Goal: Information Seeking & Learning: Check status

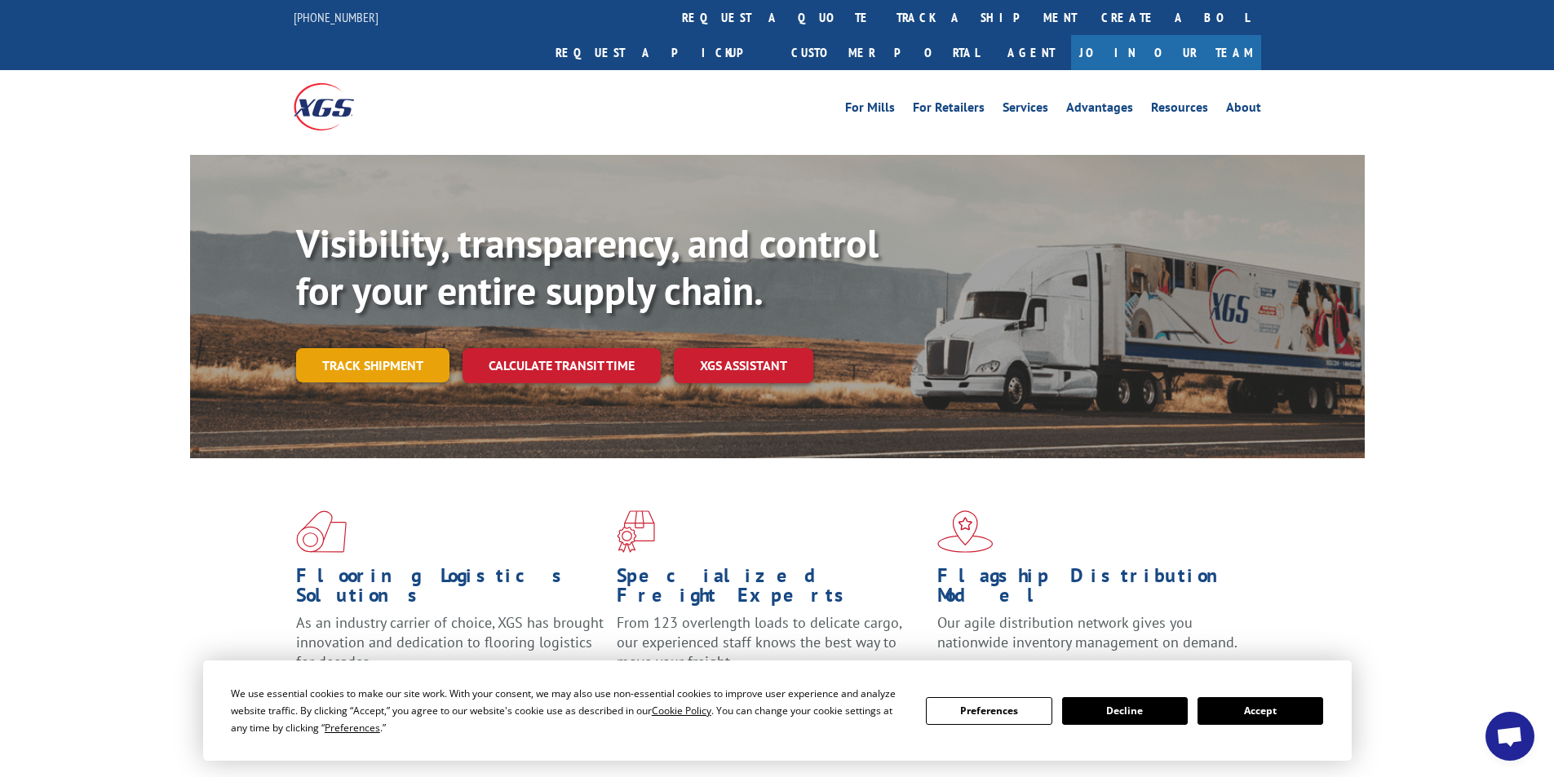
click at [358, 348] on link "Track shipment" at bounding box center [372, 365] width 153 height 34
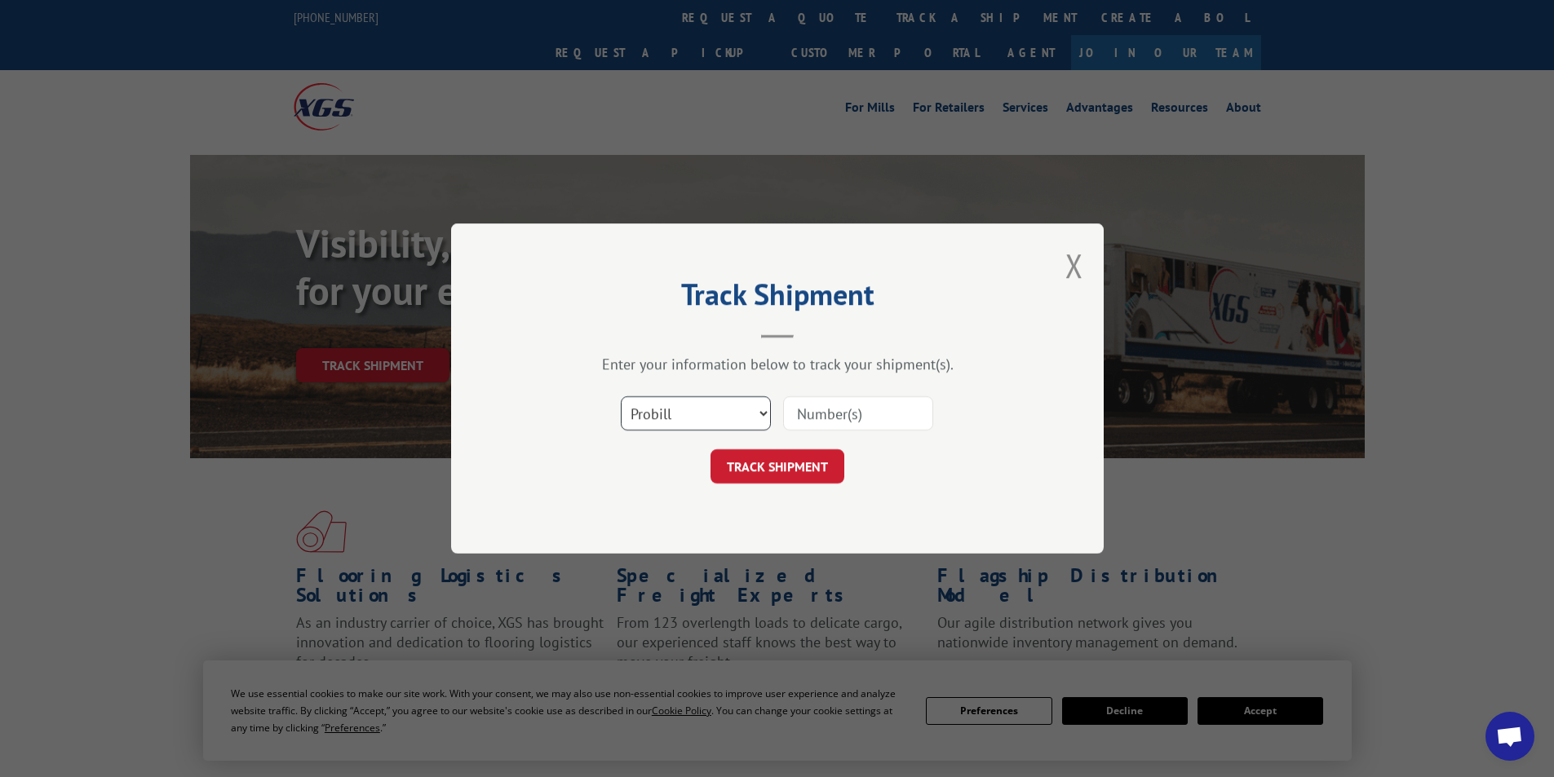
click at [766, 414] on select "Select category... Probill BOL PO" at bounding box center [696, 413] width 150 height 34
select select "bol"
click at [621, 396] on select "Select category... Probill BOL PO" at bounding box center [696, 413] width 150 height 34
click at [833, 415] on input at bounding box center [858, 413] width 150 height 34
type input "438369"
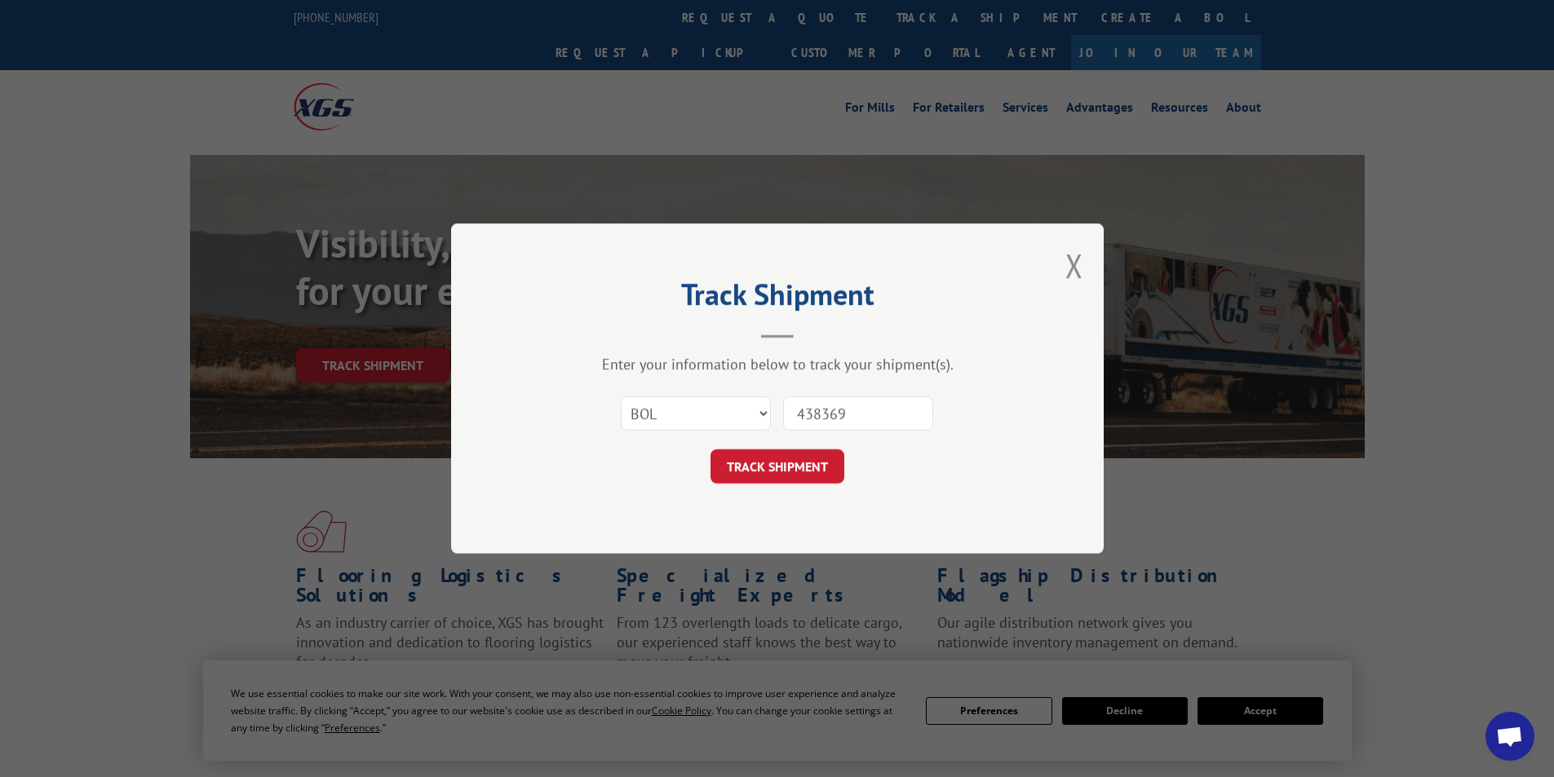
click button "TRACK SHIPMENT" at bounding box center [777, 466] width 134 height 34
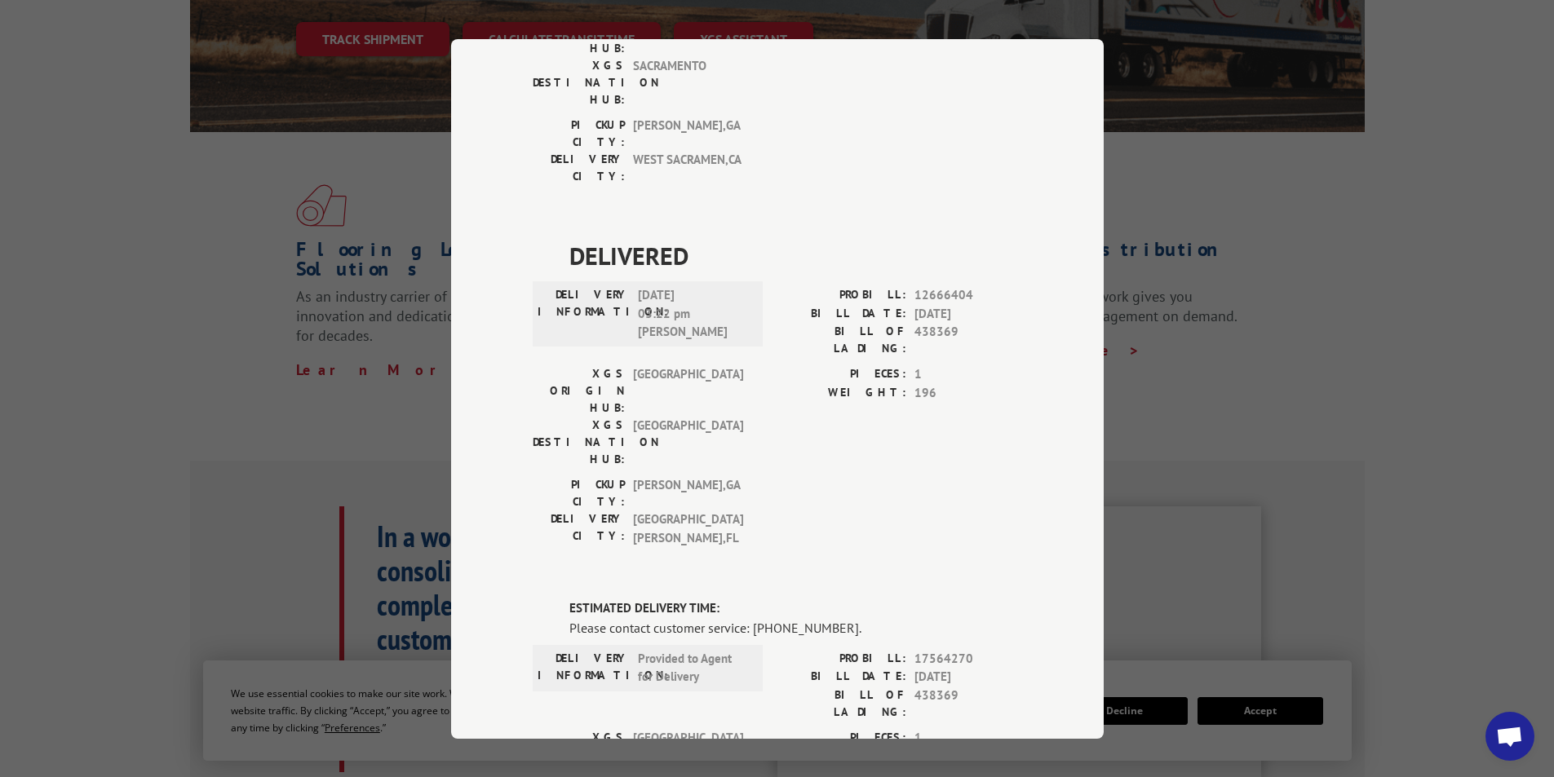
scroll to position [816, 0]
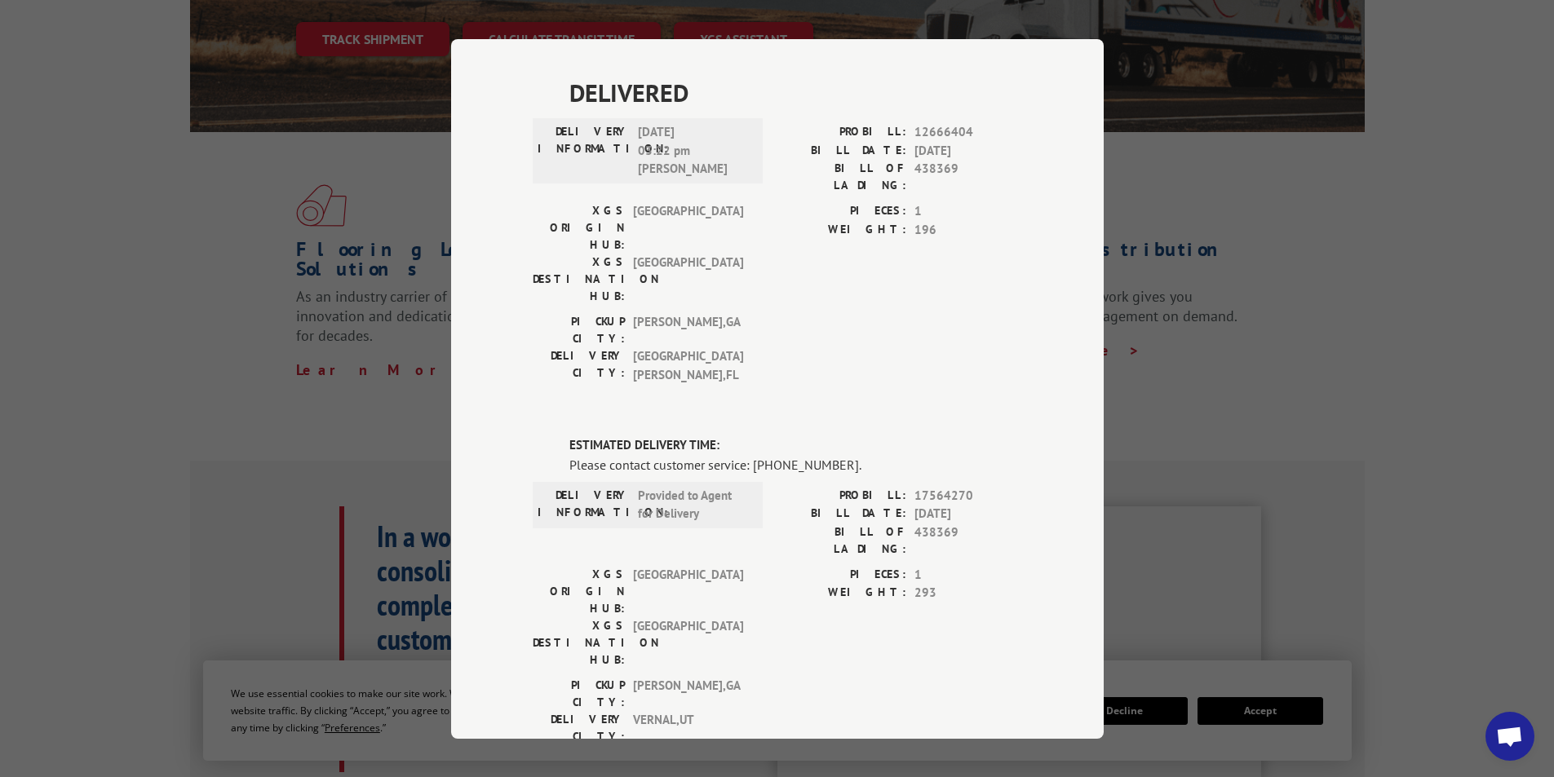
click at [913, 663] on div "DELIVERED DELIVERY INFORMATION: [DATE] 02:00 pm [PERSON_NAME] PROBILL: 11529617…" at bounding box center [777, 195] width 489 height 1680
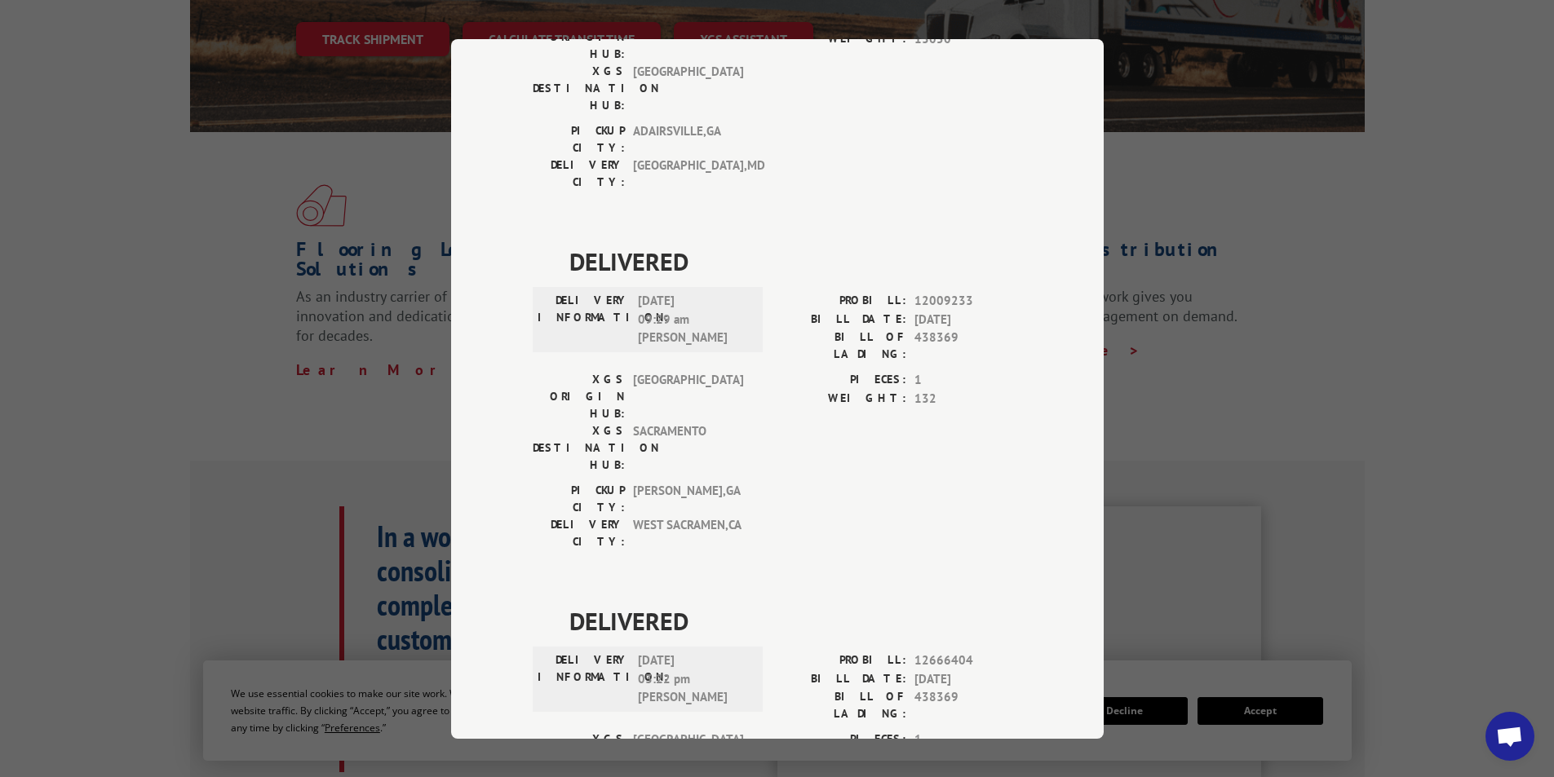
scroll to position [0, 0]
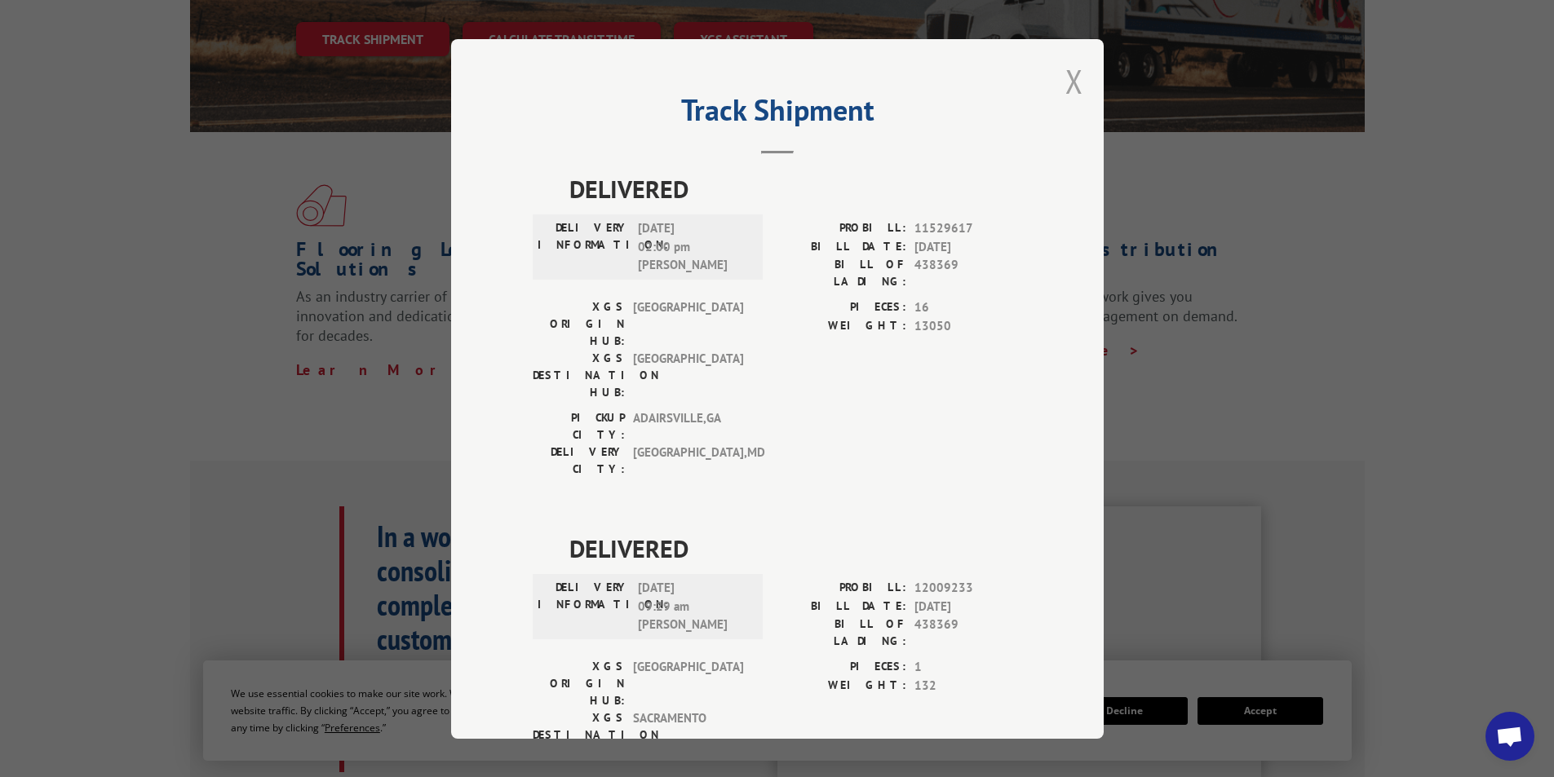
click at [1065, 81] on button "Close modal" at bounding box center [1074, 81] width 18 height 43
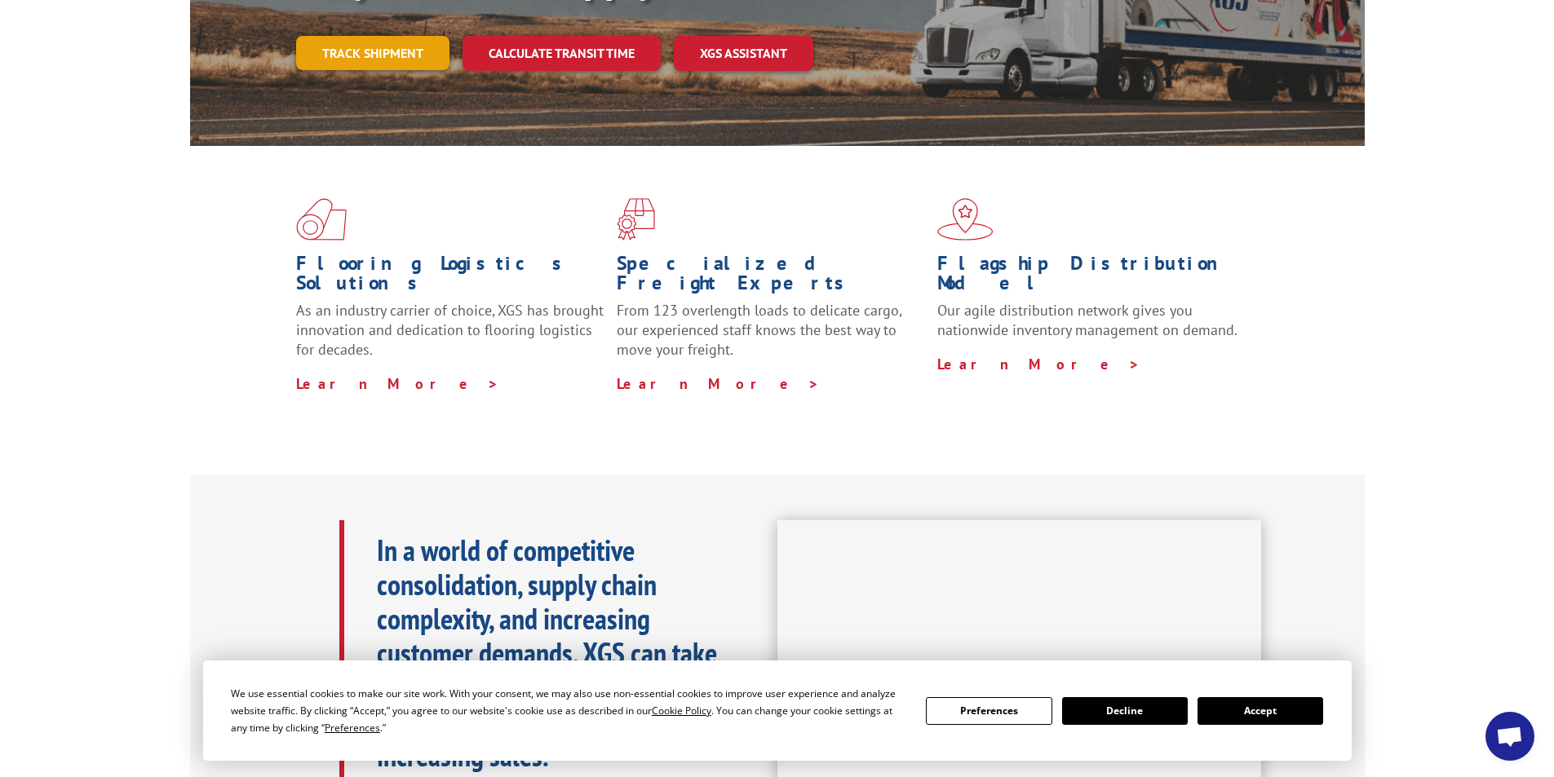
click at [374, 36] on link "Track shipment" at bounding box center [372, 53] width 153 height 34
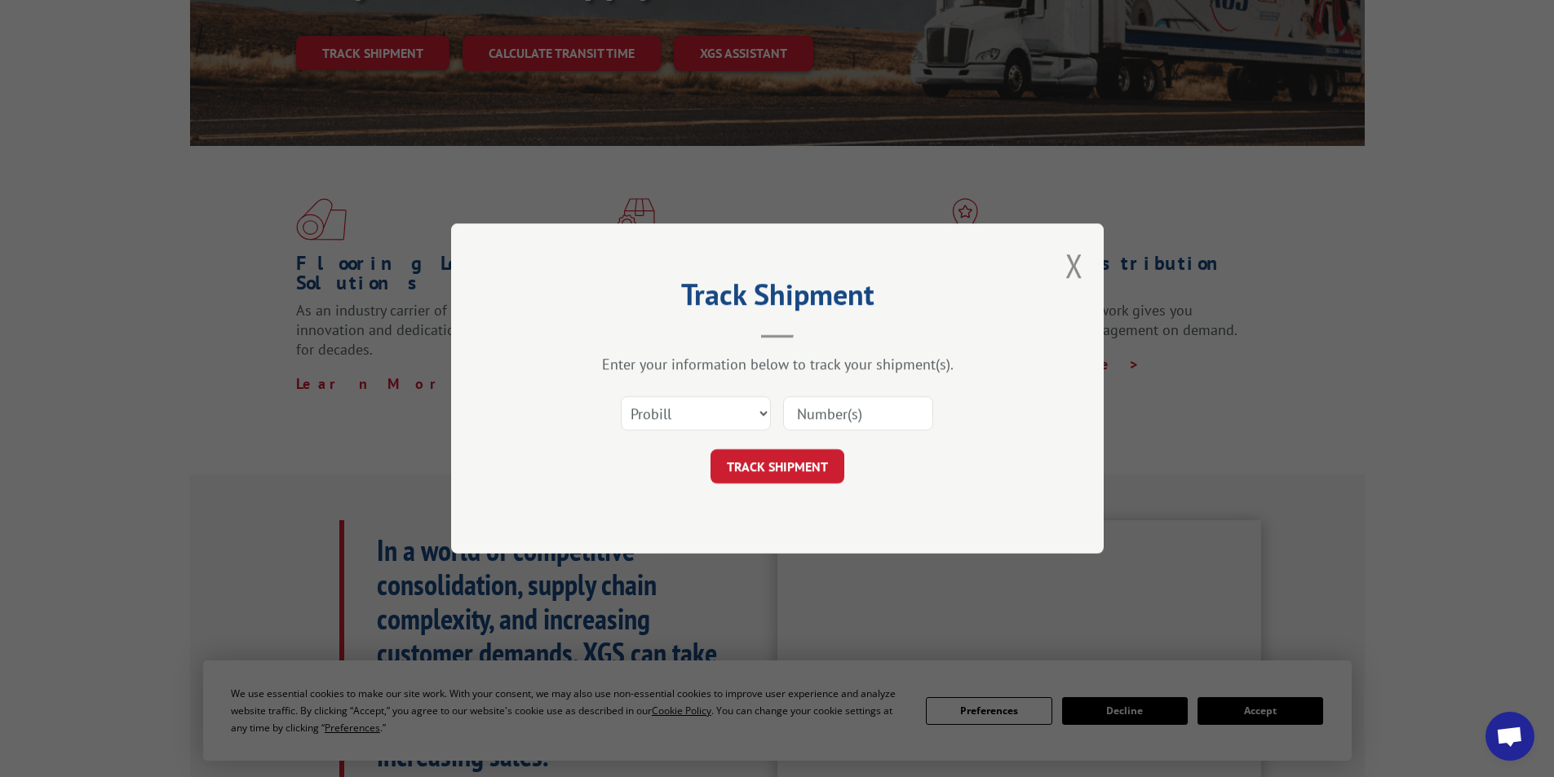
scroll to position [0, 0]
click at [760, 415] on select "Select category... Probill BOL PO" at bounding box center [696, 413] width 150 height 34
select select "bol"
click at [621, 396] on select "Select category... Probill BOL PO" at bounding box center [696, 413] width 150 height 34
click at [812, 409] on input at bounding box center [858, 413] width 150 height 34
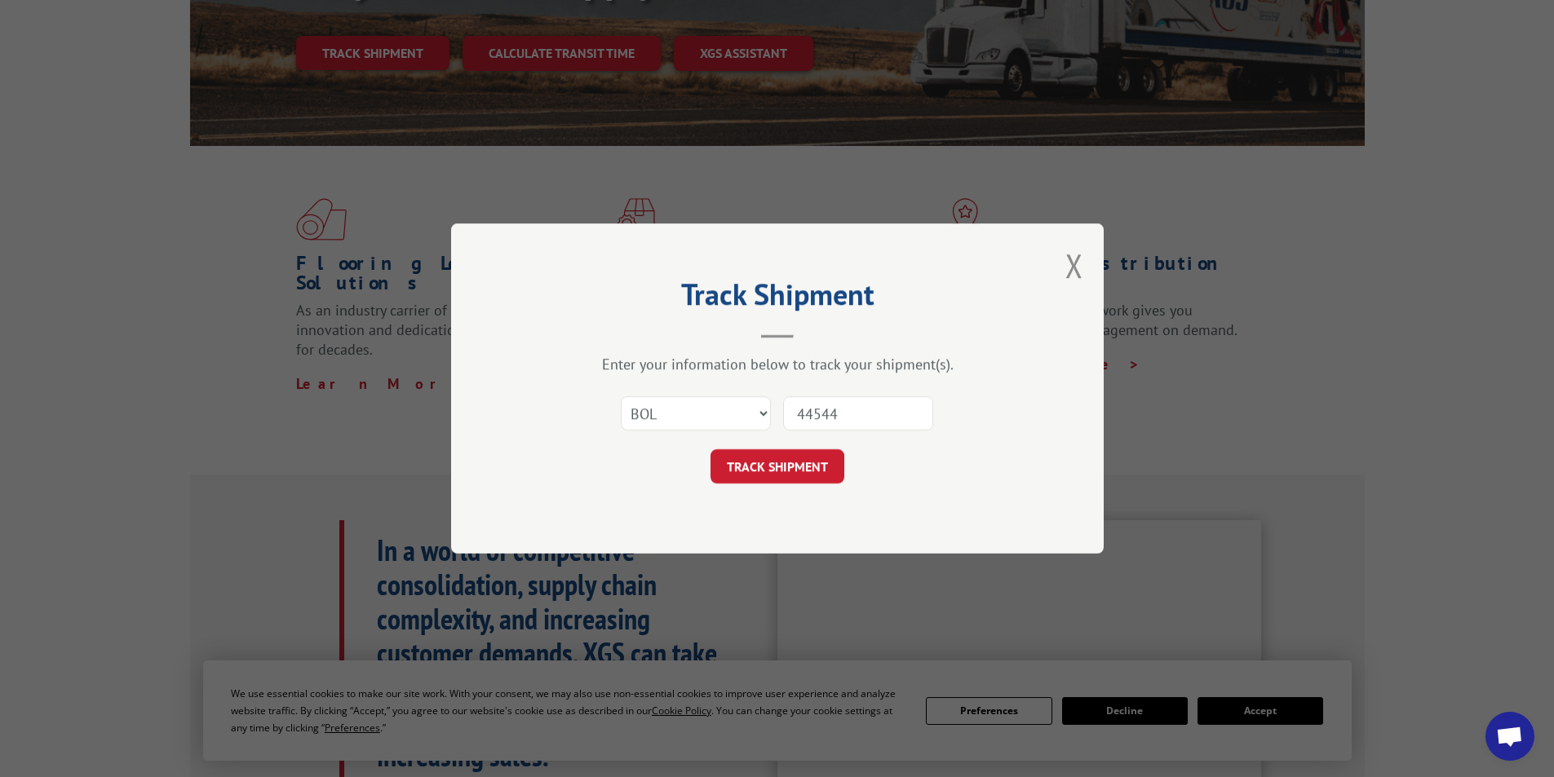
type input "445442"
click button "TRACK SHIPMENT" at bounding box center [777, 466] width 134 height 34
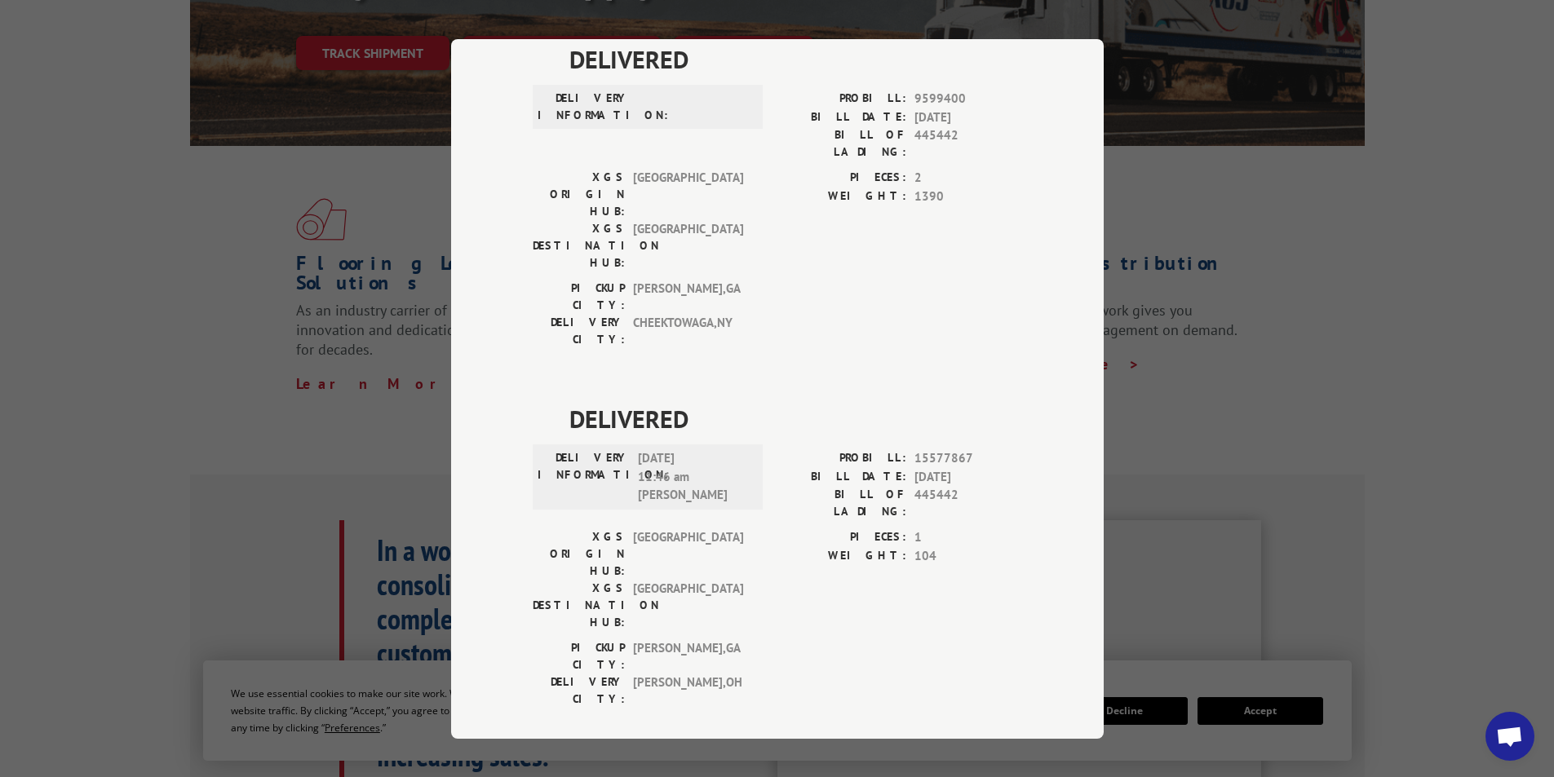
scroll to position [559, 0]
